Goal: Information Seeking & Learning: Learn about a topic

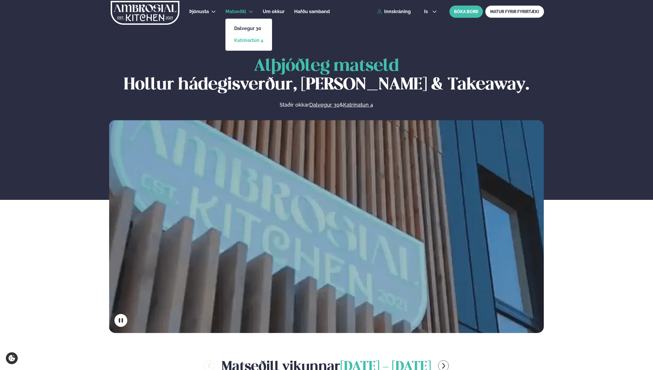
click at [255, 40] on link "Katrínartún 4" at bounding box center [248, 40] width 29 height 5
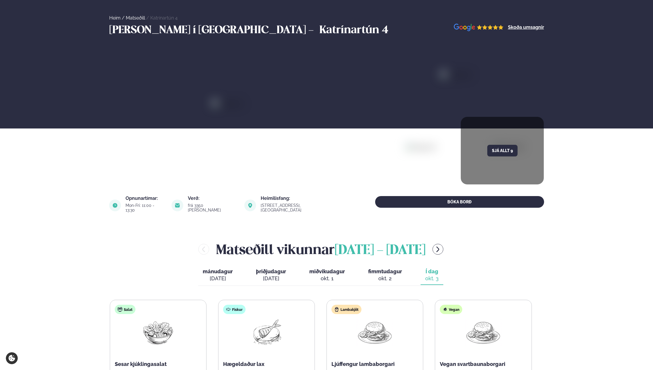
scroll to position [146, 0]
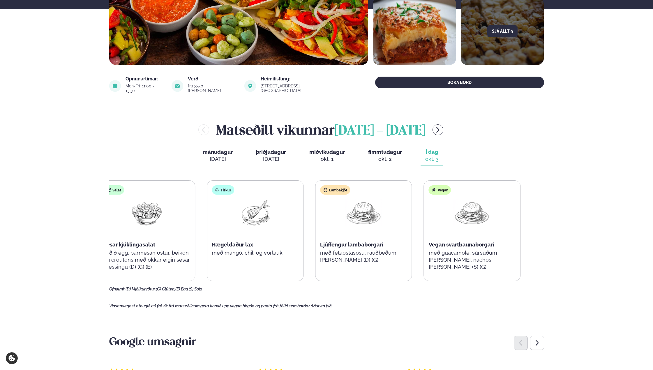
click at [376, 255] on p "með fetaostasósu, rauðbeðum [PERSON_NAME] (D) (G)" at bounding box center [363, 256] width 87 height 14
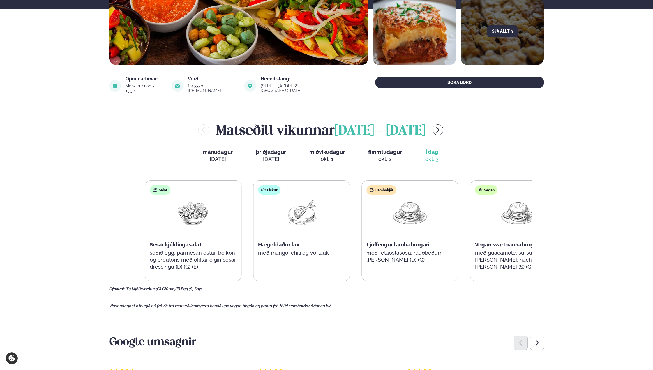
click at [418, 249] on p "með fetaostasósu, rauðbeðum [PERSON_NAME] (D) (G)" at bounding box center [409, 256] width 87 height 14
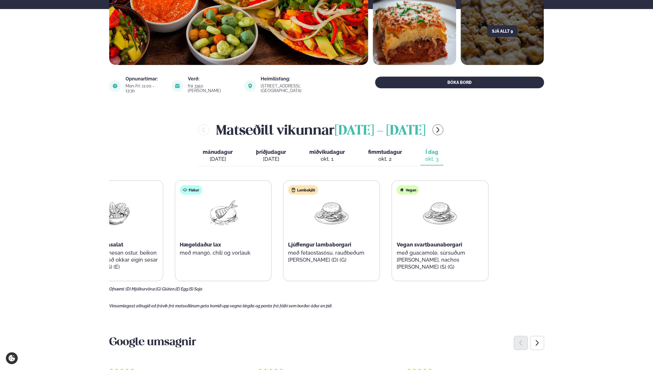
click at [307, 245] on div "Salat Sesar kjúklingasalat soðið egg, parmesan ostur, beikon og croutons með ok…" at bounding box center [277, 230] width 422 height 101
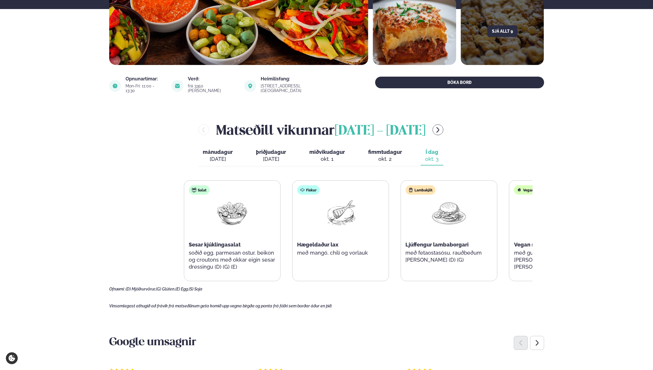
click at [486, 249] on div "Salat Sesar kjúklingasalat soðið egg, parmesan ostur, beikon og croutons með ok…" at bounding box center [395, 230] width 422 height 101
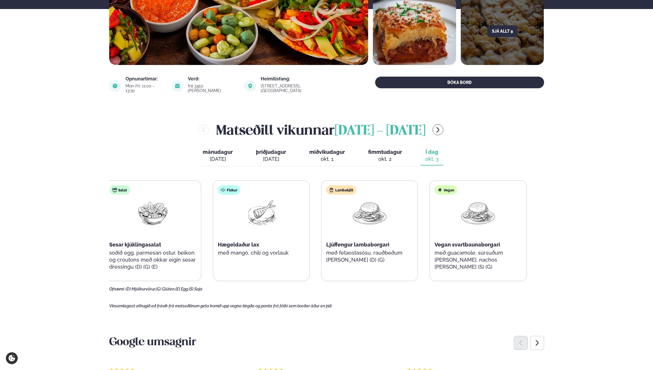
click at [291, 244] on div "Salat Sesar kjúklingasalat soðið egg, parmesan ostur, beikon og croutons með ok…" at bounding box center [315, 230] width 422 height 101
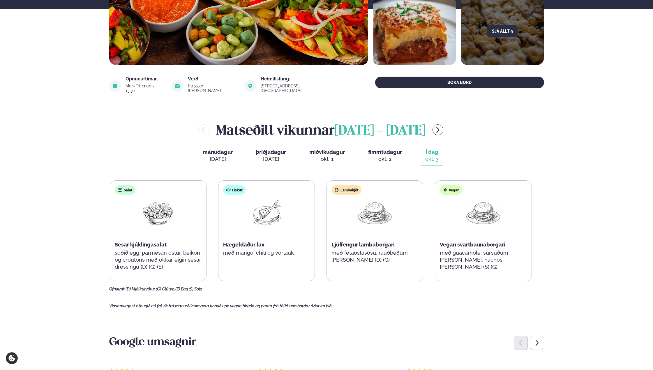
click at [466, 248] on div "Salat Sesar kjúklingasalat soðið egg, parmesan ostur, beikon og croutons með ok…" at bounding box center [321, 230] width 422 height 101
click at [331, 249] on p "með fetaostasósu, rauðbeðum [PERSON_NAME] (D) (G)" at bounding box center [374, 256] width 87 height 14
click at [418, 243] on div "Ljúffengur lambaborgari" at bounding box center [374, 244] width 87 height 7
click at [269, 243] on div "Salat Sesar kjúklingasalat soðið egg, parmesan ostur, beikon og croutons með ok…" at bounding box center [321, 230] width 422 height 101
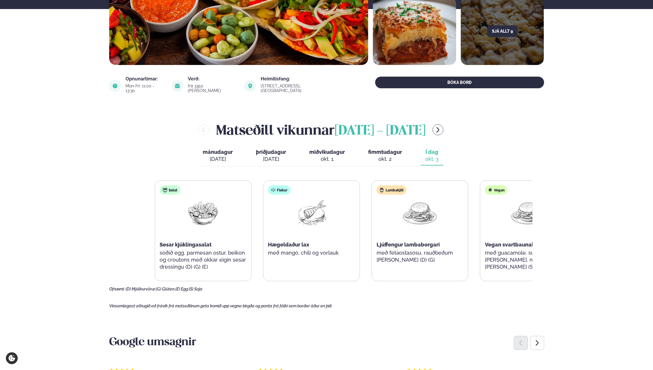
click at [468, 248] on div "Lambakjöt Ljúffengur lambaborgari með fetaostasósu, rauðbeðum [PERSON_NAME] (D)…" at bounding box center [420, 226] width 96 height 93
click at [241, 245] on div "Salat Sesar kjúklingasalat soðið egg, parmesan ostur, beikon og croutons með ok…" at bounding box center [366, 230] width 422 height 101
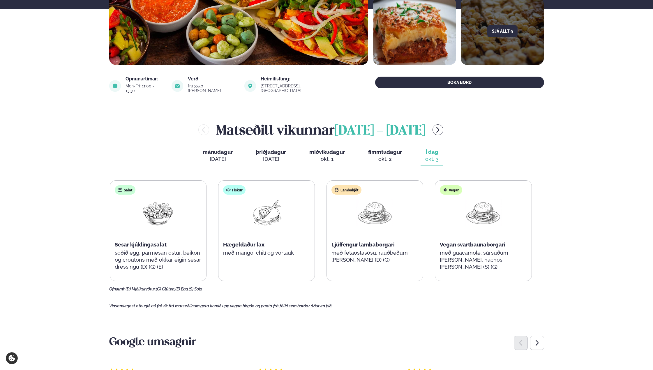
click at [499, 247] on div "Salat Sesar kjúklingasalat soðið egg, parmesan ostur, beikon og croutons með ok…" at bounding box center [321, 230] width 422 height 101
click at [245, 245] on div "Salat Sesar kjúklingasalat soðið egg, parmesan ostur, beikon og croutons með ok…" at bounding box center [321, 230] width 422 height 101
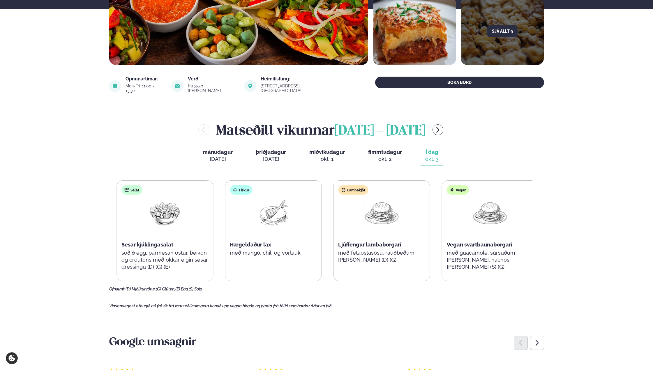
click at [512, 247] on div "Salat Sesar kjúklingasalat soðið egg, parmesan ostur, beikon og croutons með ok…" at bounding box center [327, 230] width 422 height 101
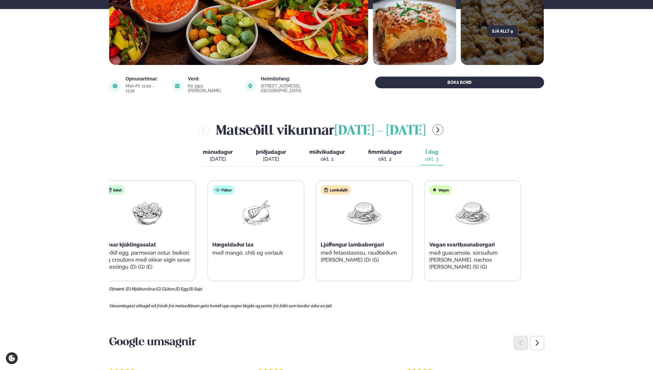
click at [257, 245] on div "Salat Sesar kjúklingasalat soðið egg, parmesan ostur, beikon og croutons með ok…" at bounding box center [310, 230] width 422 height 101
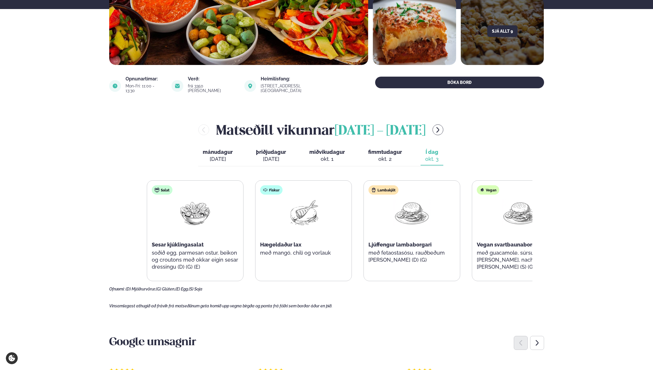
click at [519, 246] on div "Salat Sesar kjúklingasalat soðið egg, parmesan ostur, beikon og croutons með ok…" at bounding box center [358, 230] width 422 height 101
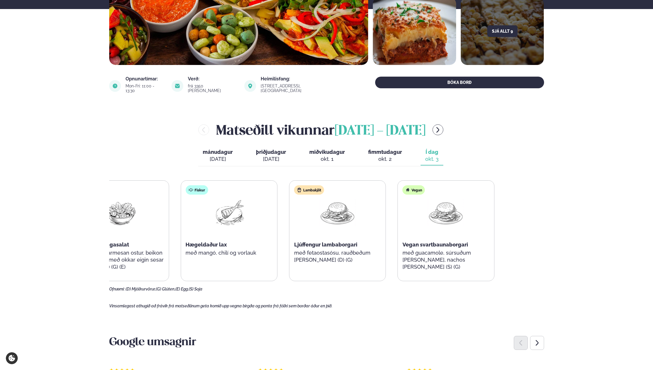
click at [228, 244] on div "Salat Sesar kjúklingasalat soðið egg, parmesan ostur, beikon og croutons með ok…" at bounding box center [283, 230] width 422 height 101
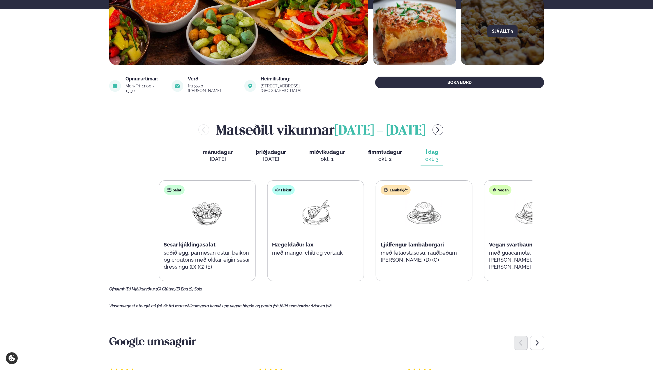
click at [544, 246] on main "[PERSON_NAME] / Matseðill / Katrínartún 4 [PERSON_NAME] í [GEOGRAPHIC_DATA] - K…" at bounding box center [327, 327] width 470 height 947
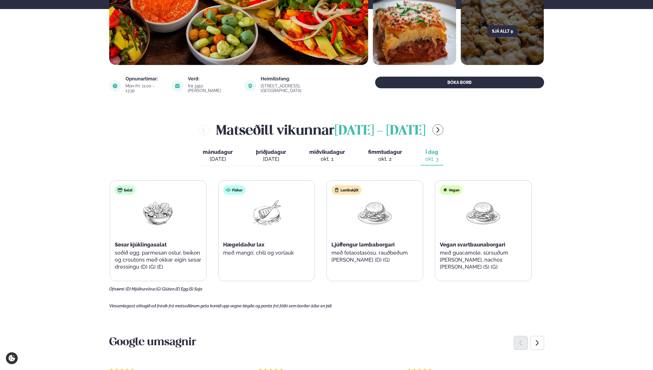
click at [229, 242] on div "Salat Sesar kjúklingasalat soðið egg, parmesan ostur, beikon og croutons með ok…" at bounding box center [321, 230] width 422 height 101
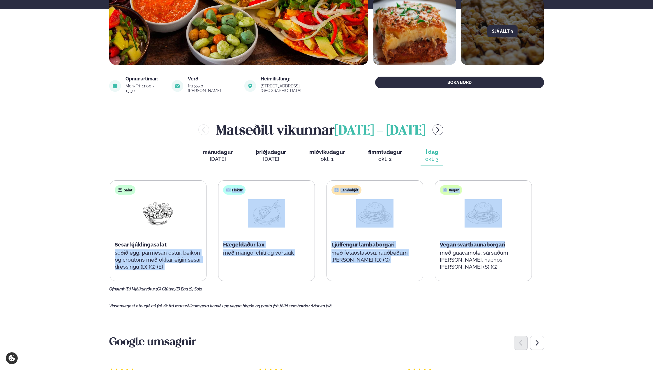
drag, startPoint x: 564, startPoint y: 244, endPoint x: 197, endPoint y: 242, distance: 367.1
click at [308, 262] on div "Fiskur Hægeldaður lax með mangó, chilí og vorlauk" at bounding box center [266, 226] width 96 height 93
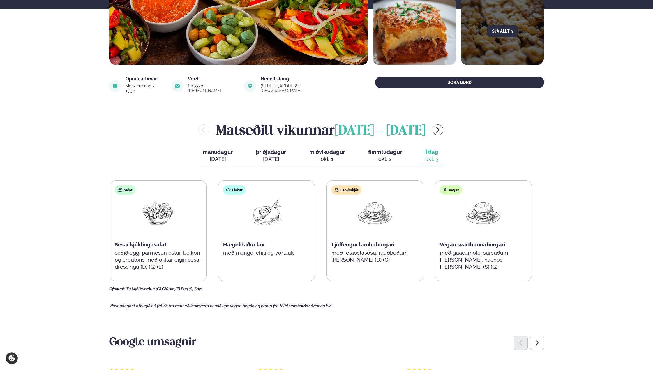
click at [403, 288] on main "[PERSON_NAME] / Matseðill / Katrínartún 4 [PERSON_NAME] í [GEOGRAPHIC_DATA] - K…" at bounding box center [327, 327] width 470 height 947
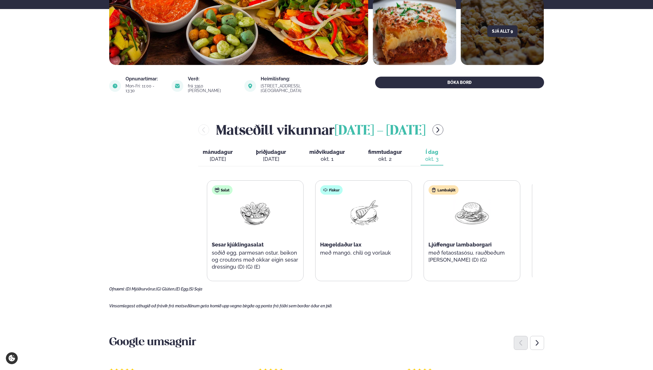
click at [456, 216] on div "Salat Sesar kjúklingasalat soðið egg, parmesan ostur, beikon og croutons með ok…" at bounding box center [418, 230] width 422 height 101
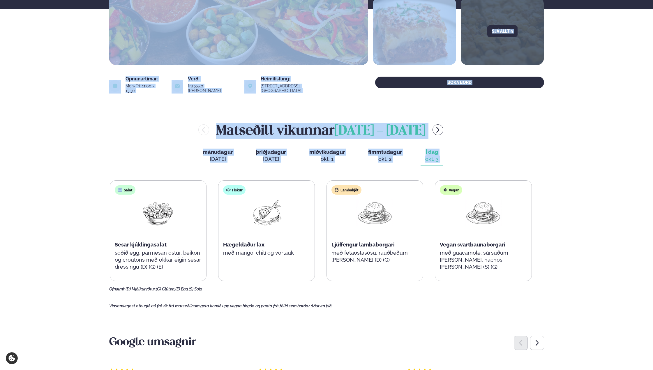
drag, startPoint x: 104, startPoint y: 171, endPoint x: 682, endPoint y: 175, distance: 578.1
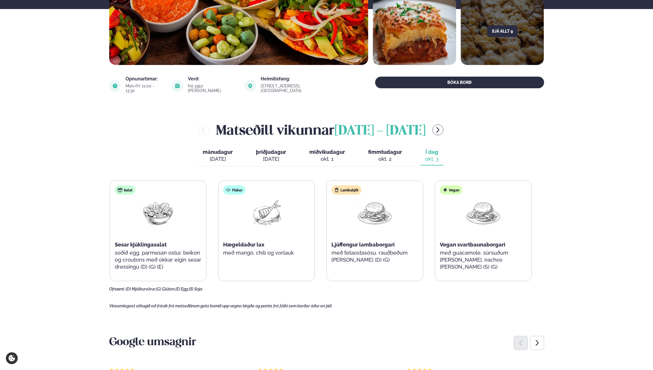
click at [327, 295] on main "[PERSON_NAME] / Matseðill / Katrínartún 4 [PERSON_NAME] í [GEOGRAPHIC_DATA] - K…" at bounding box center [327, 327] width 470 height 947
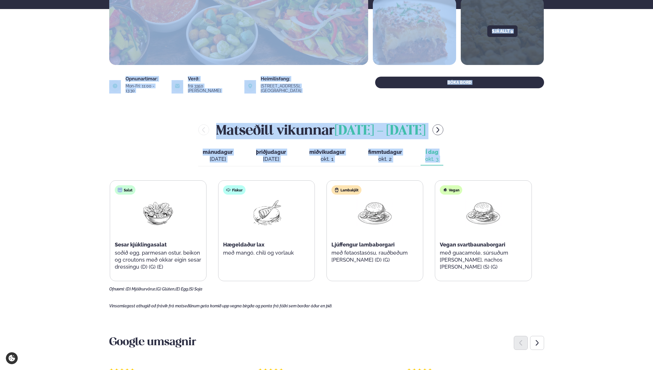
drag, startPoint x: 417, startPoint y: 173, endPoint x: 764, endPoint y: 185, distance: 346.9
click at [544, 146] on main "[PERSON_NAME] / Matseðill / Katrínartún 4 [PERSON_NAME] í [GEOGRAPHIC_DATA] - K…" at bounding box center [327, 327] width 470 height 947
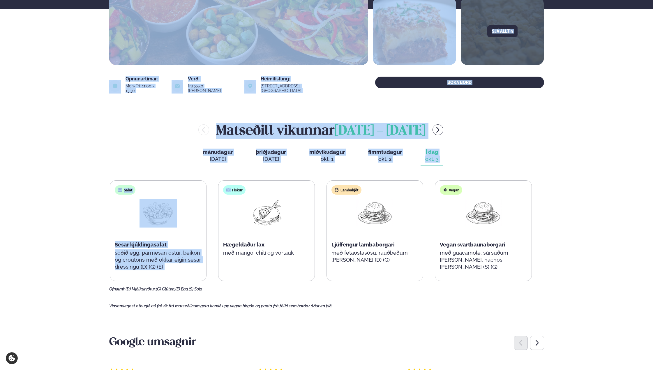
drag, startPoint x: 306, startPoint y: 181, endPoint x: 954, endPoint y: 218, distance: 648.8
click at [494, 153] on div "[PERSON_NAME] [DATE] - [DATE] [PERSON_NAME]. [DATE] þriðjudagur þri. [DATE] mið…" at bounding box center [326, 205] width 435 height 171
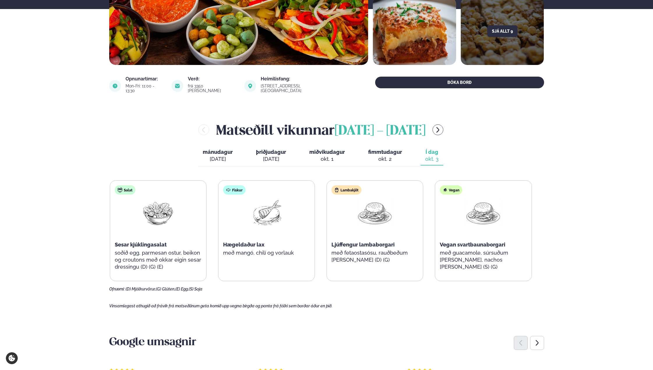
click at [485, 166] on div "[PERSON_NAME] [DATE] - [DATE] [PERSON_NAME]. [DATE] þriðjudagur þri. [DATE] mið…" at bounding box center [326, 205] width 435 height 171
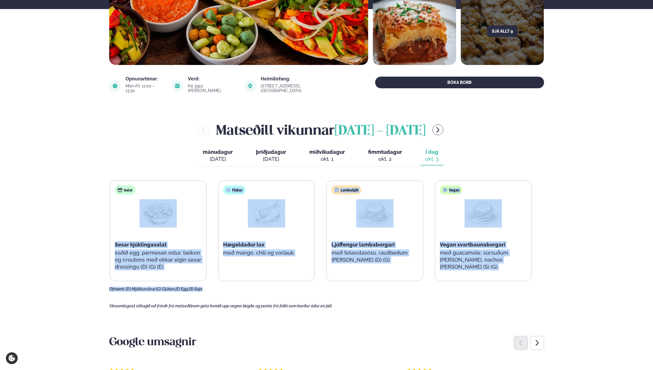
drag, startPoint x: 516, startPoint y: 273, endPoint x: 702, endPoint y: 283, distance: 186.0
click at [463, 252] on p "með guacamole, súrsuðum [PERSON_NAME], nachos [PERSON_NAME] (S) (G)" at bounding box center [483, 259] width 87 height 21
click at [511, 270] on div "Vegan Vegan svartbaunaborgari með guacamole, súrsuðum [PERSON_NAME], nachos [PE…" at bounding box center [483, 230] width 97 height 101
